Goal: Task Accomplishment & Management: Use online tool/utility

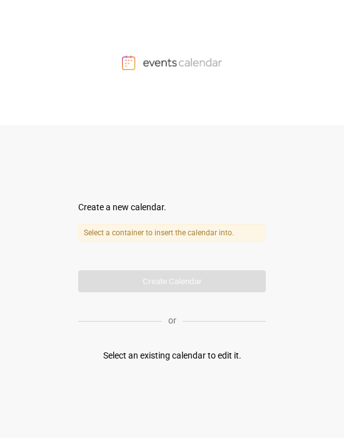
click at [190, 358] on div "Select an existing calendar to edit it." at bounding box center [172, 355] width 138 height 13
click at [146, 350] on div "Select an existing calendar to edit it." at bounding box center [172, 355] width 138 height 13
click at [167, 66] on img at bounding box center [172, 62] width 100 height 15
click at [196, 361] on div "Select an existing calendar to edit it." at bounding box center [172, 355] width 138 height 13
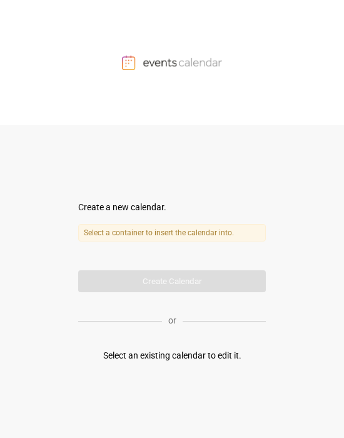
click at [193, 349] on div "Select an existing calendar to edit it." at bounding box center [172, 355] width 138 height 13
click at [173, 284] on form "Create a new calendar. Select a container to insert the calendar into. Calendar…" at bounding box center [172, 246] width 188 height 91
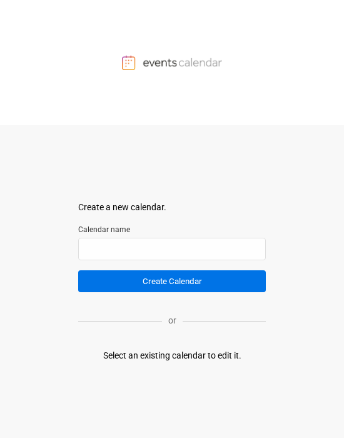
click at [129, 283] on button "Create Calendar" at bounding box center [172, 281] width 188 height 22
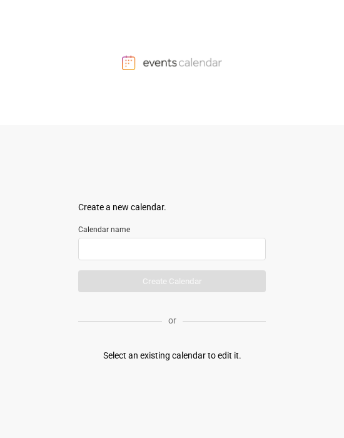
click at [97, 248] on input "text" at bounding box center [172, 249] width 188 height 23
click at [193, 317] on div "or" at bounding box center [172, 320] width 188 height 31
click at [119, 253] on input "**" at bounding box center [172, 249] width 188 height 23
type input "*********"
click at [114, 276] on form "Create a new calendar. Select a container to insert the calendar into. Calendar…" at bounding box center [172, 246] width 188 height 91
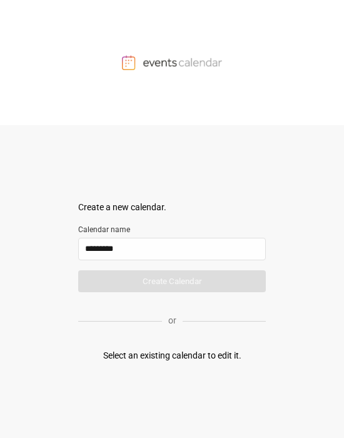
click at [160, 356] on div "Select an existing calendar to edit it." at bounding box center [172, 355] width 138 height 13
click at [219, 353] on div "Select an existing calendar to edit it." at bounding box center [172, 355] width 138 height 13
